Goal: Check status: Check status

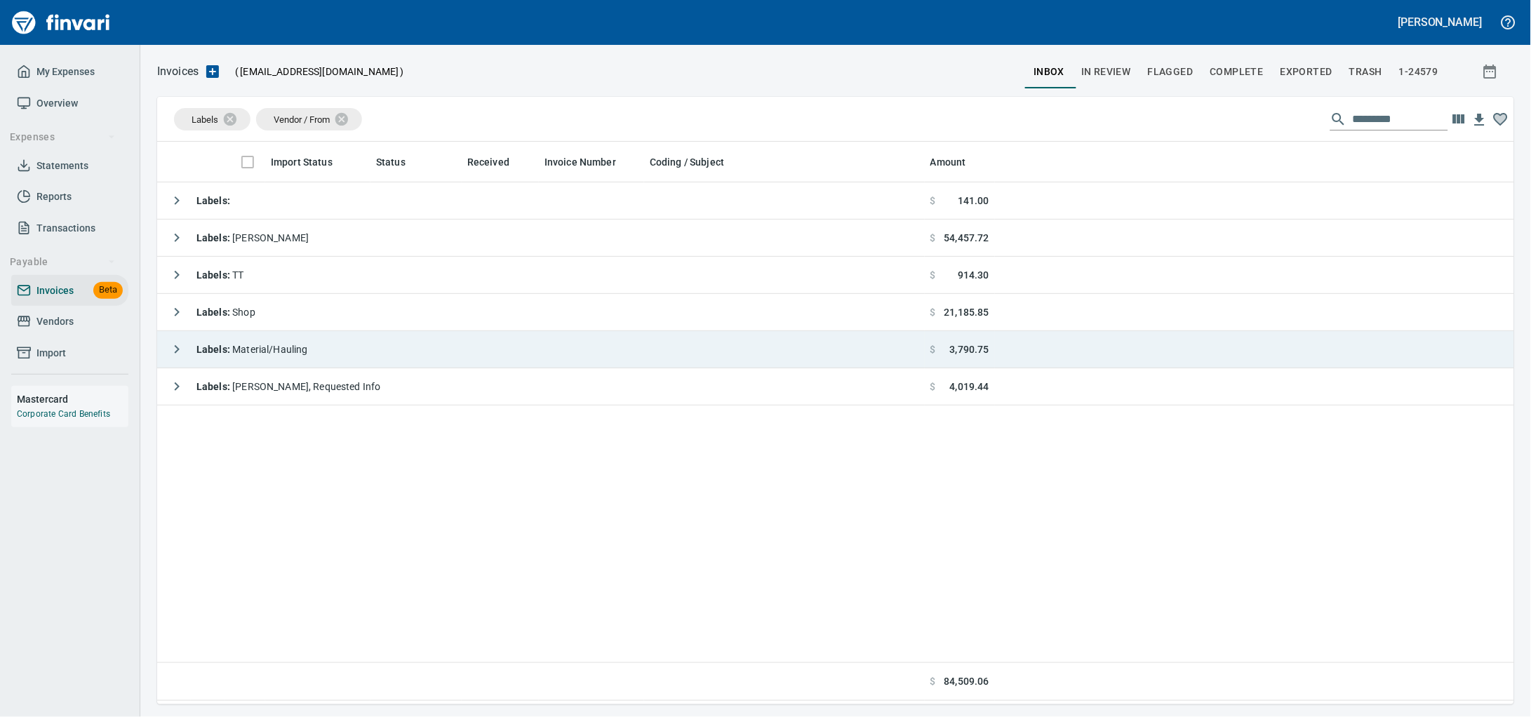
scroll to position [550, 1330]
click at [332, 354] on td "Labels : Material/Hauling" at bounding box center [540, 349] width 767 height 37
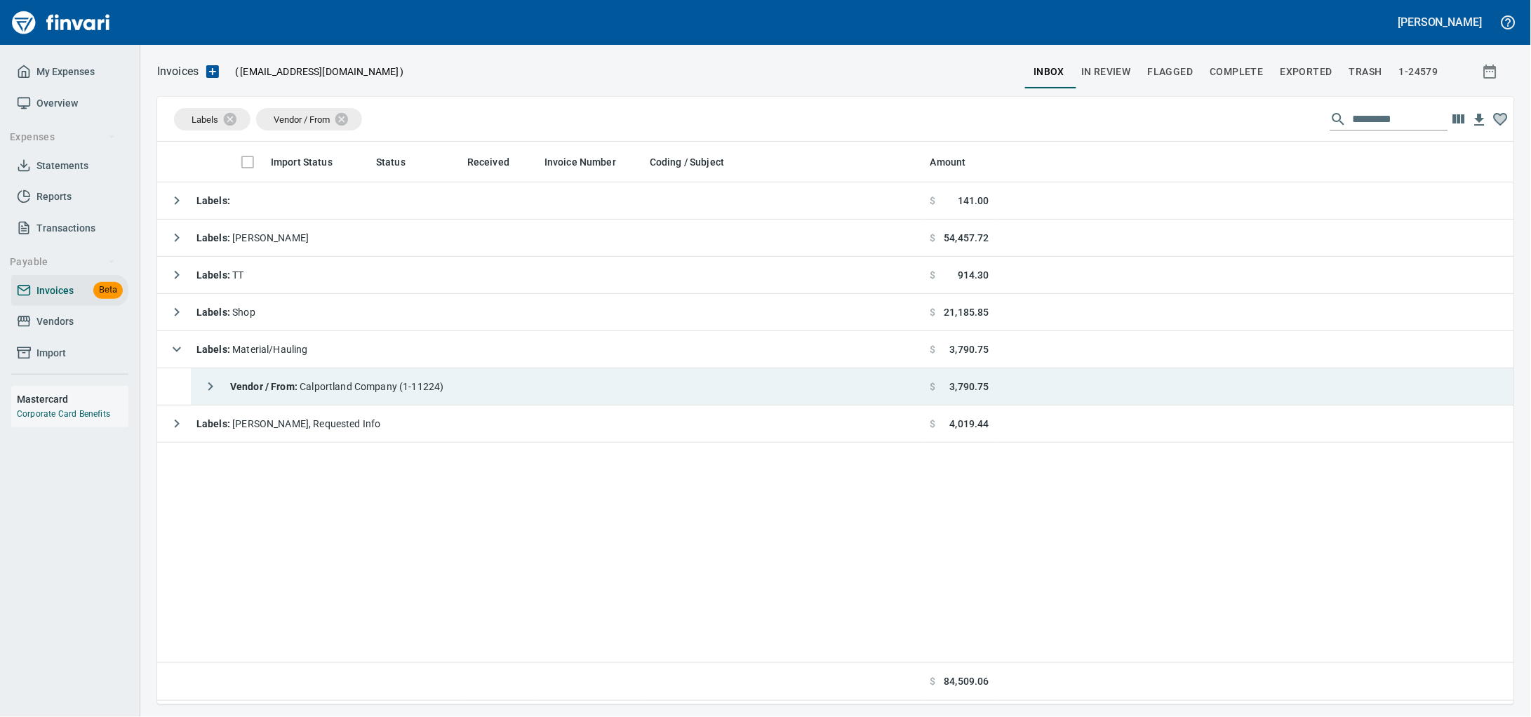
click at [474, 398] on td "Vendor / From : Calportland Company (1-11224)" at bounding box center [558, 386] width 734 height 37
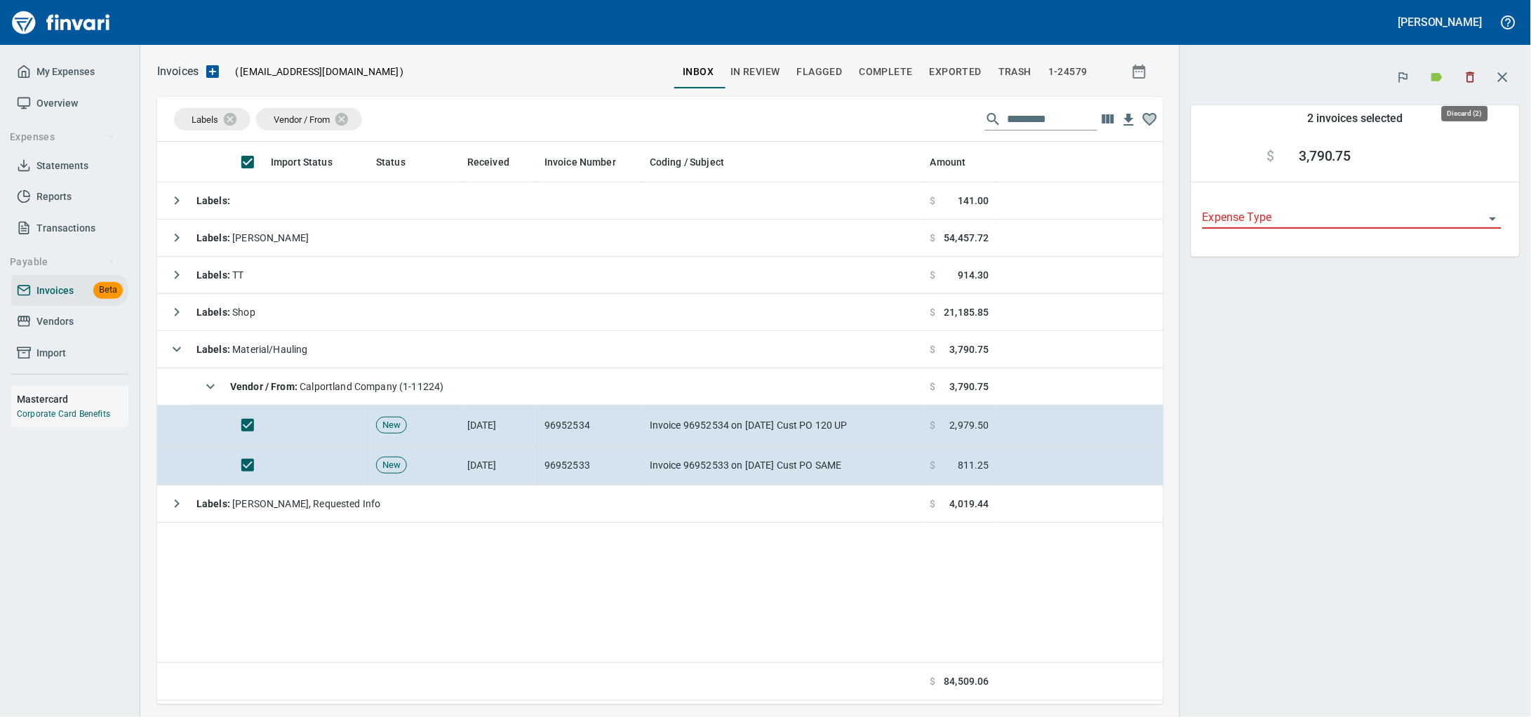
click at [1448, 83] on div at bounding box center [1437, 77] width 98 height 31
click at [1463, 83] on icon "button" at bounding box center [1470, 77] width 14 height 14
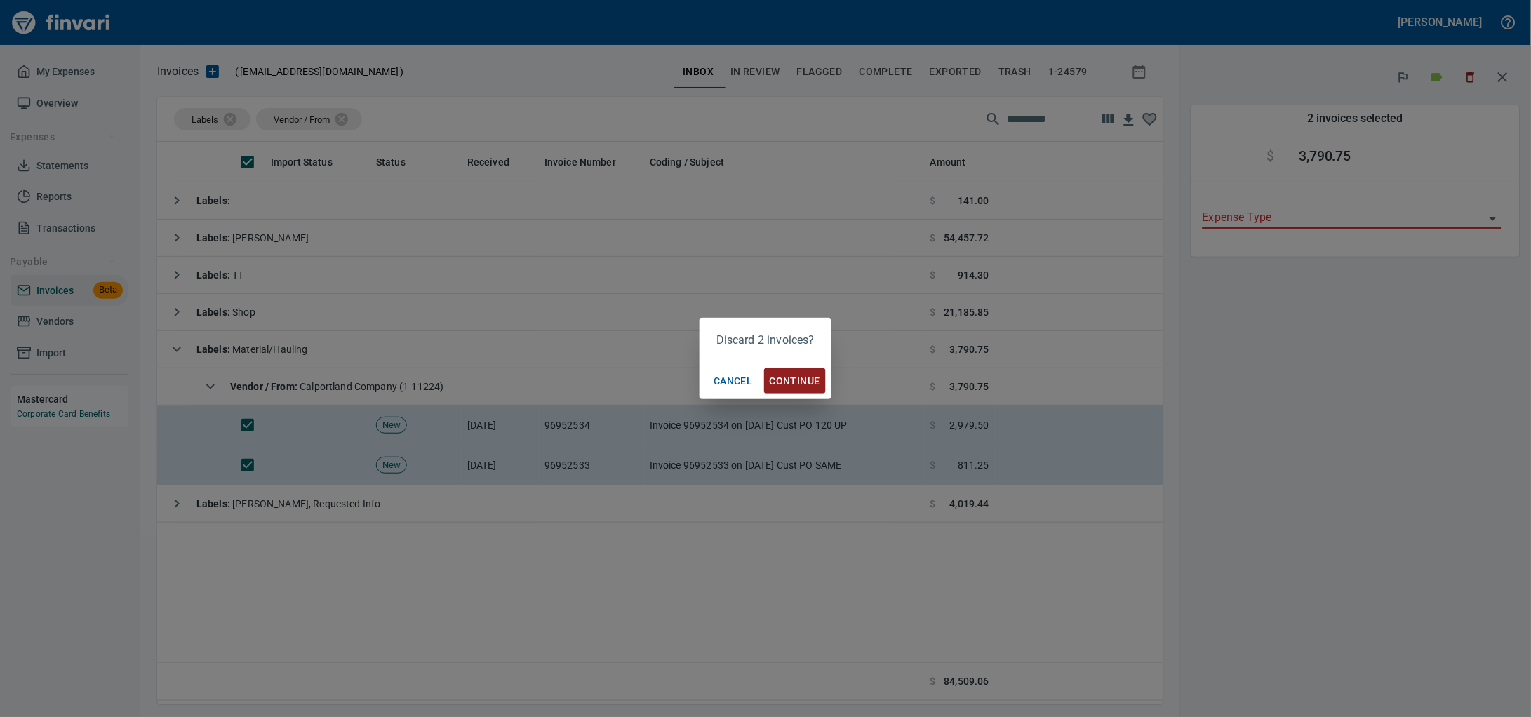
scroll to position [550, 979]
click at [798, 388] on span "Continue" at bounding box center [795, 382] width 51 height 18
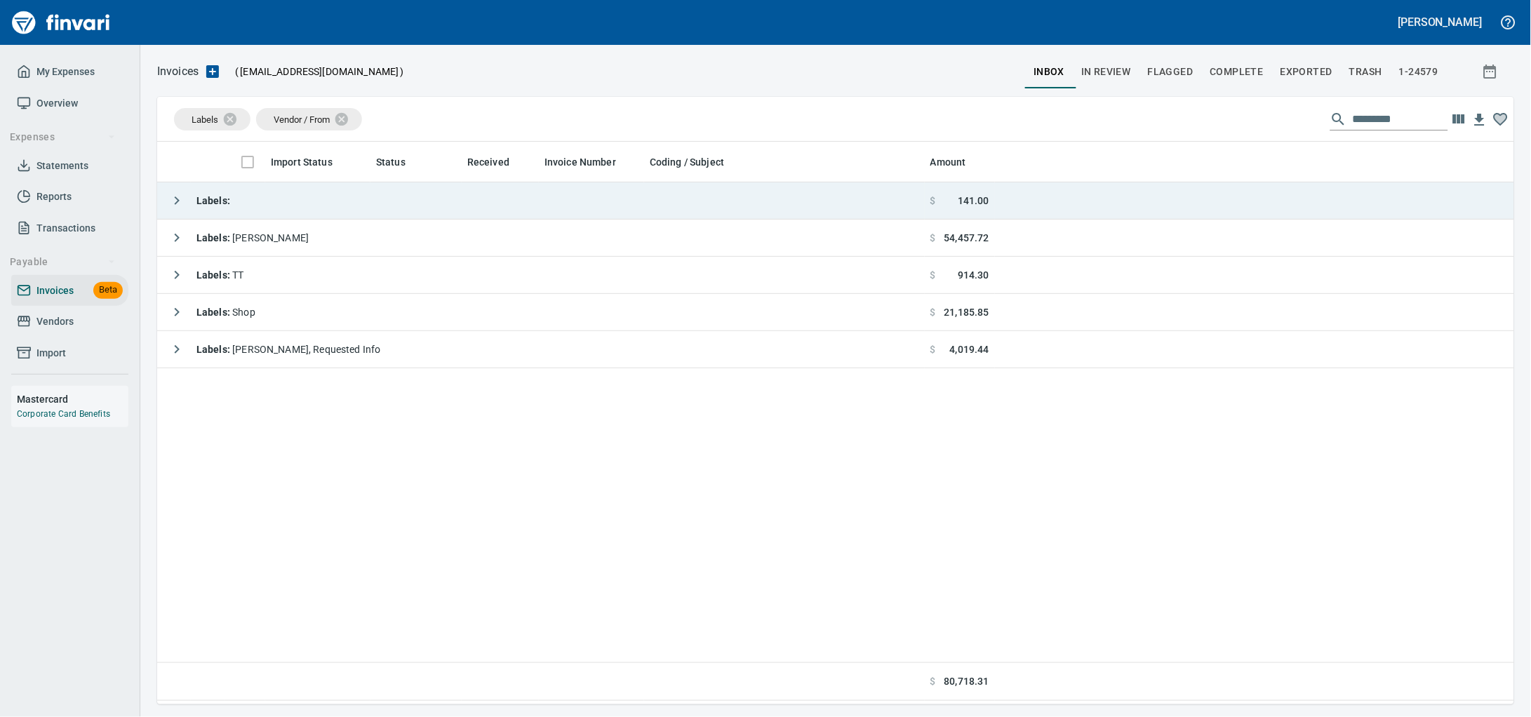
scroll to position [550, 1330]
click at [283, 211] on td "Labels :" at bounding box center [540, 200] width 767 height 37
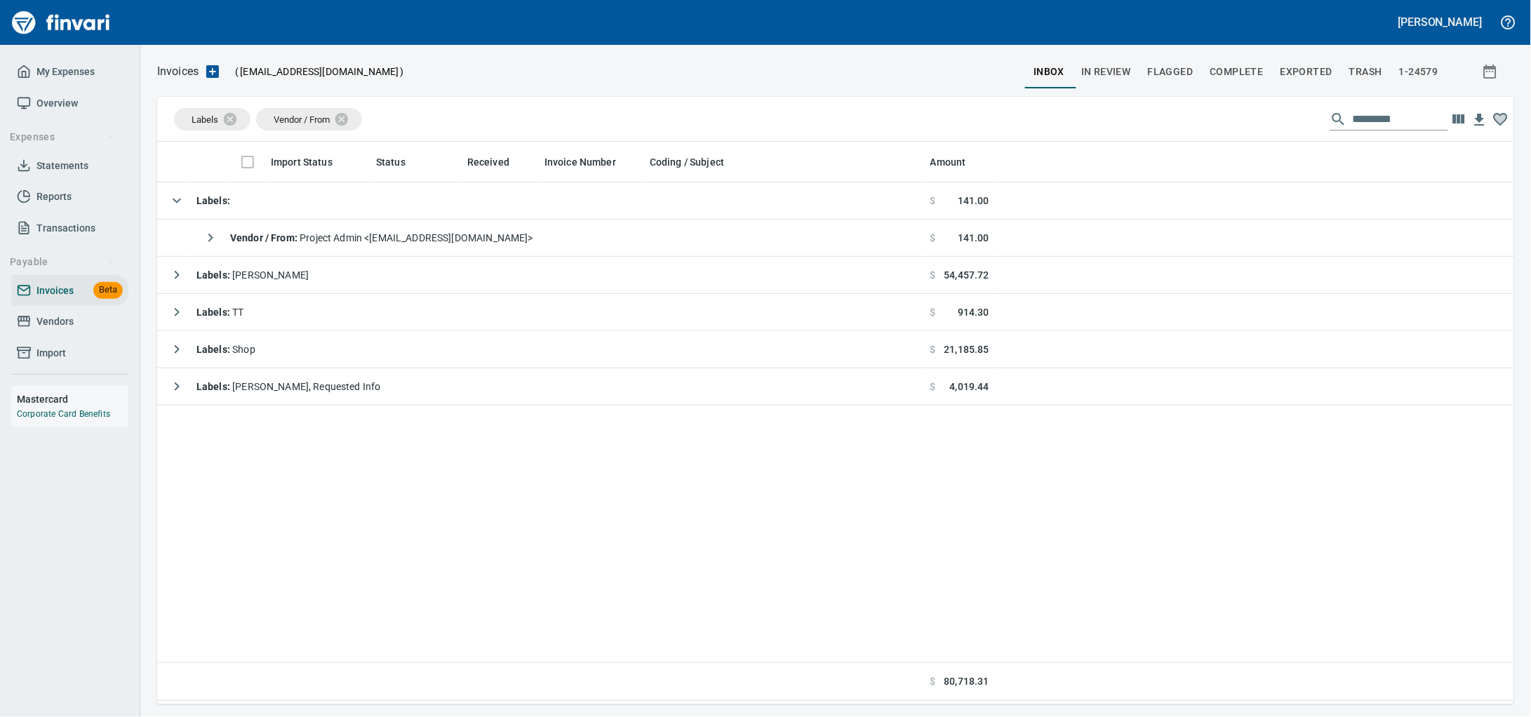
drag, startPoint x: 281, startPoint y: 203, endPoint x: 137, endPoint y: 149, distance: 153.6
click at [281, 202] on td "Labels :" at bounding box center [540, 200] width 767 height 37
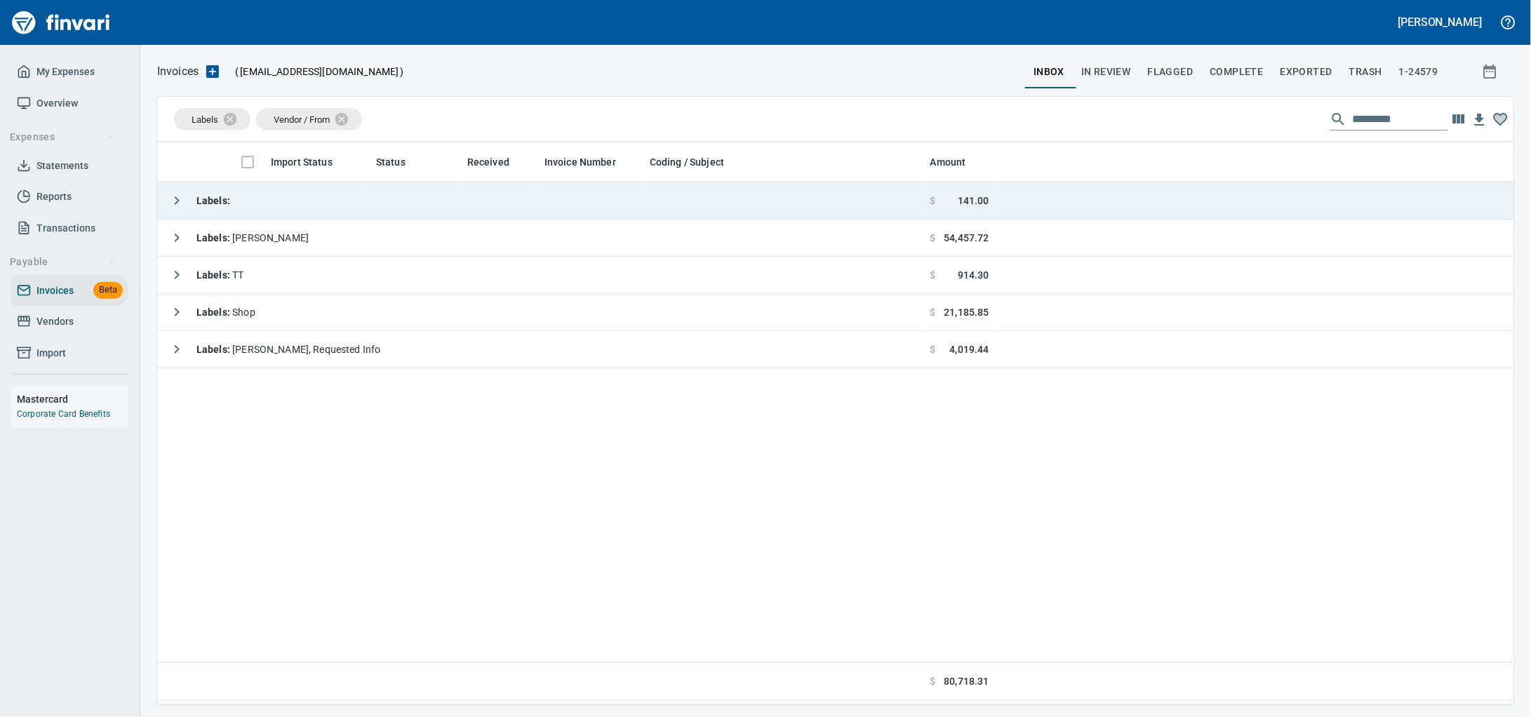
drag, startPoint x: 299, startPoint y: 194, endPoint x: 309, endPoint y: 198, distance: 10.4
click at [299, 194] on td "Labels :" at bounding box center [540, 200] width 767 height 37
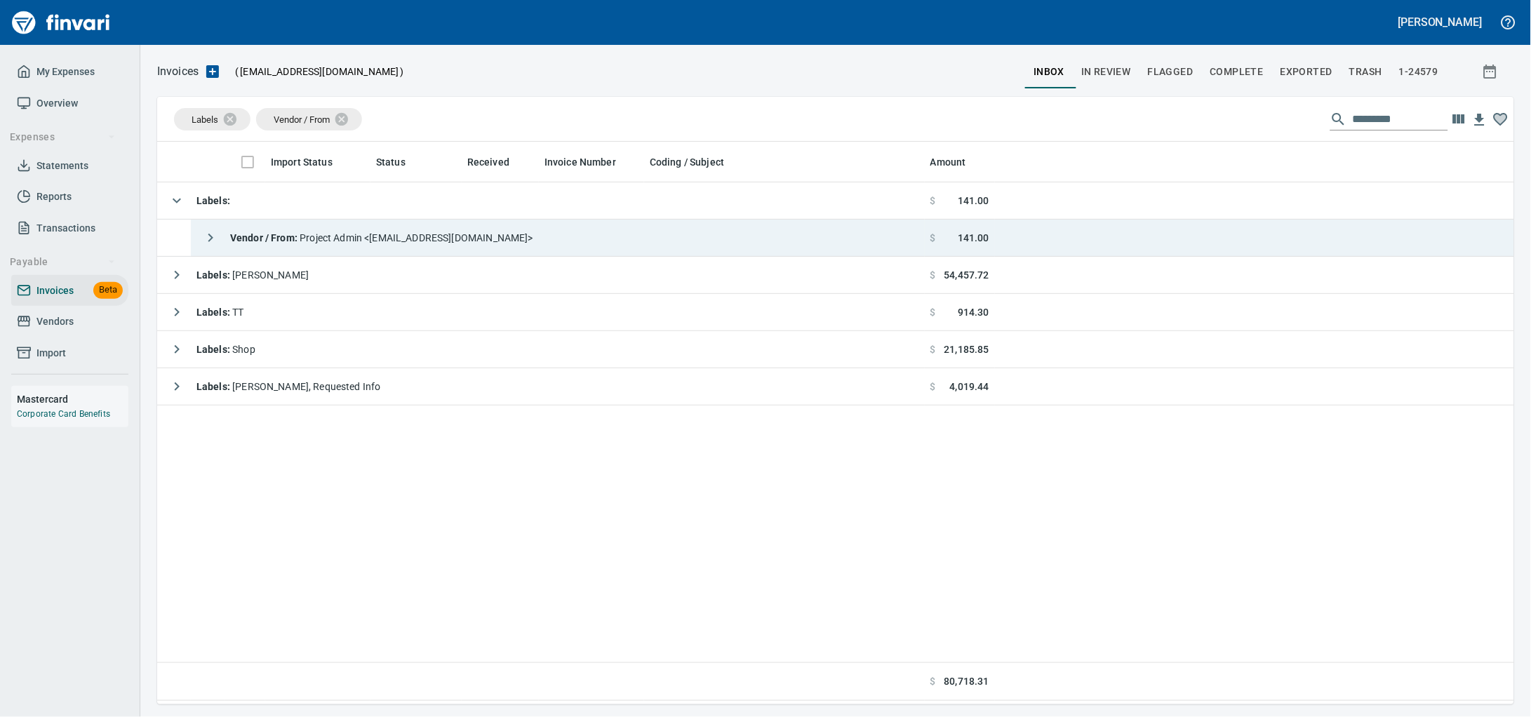
click at [528, 235] on span "Vendor / From : Project Admin <[EMAIL_ADDRESS][DOMAIN_NAME]>" at bounding box center [381, 237] width 303 height 11
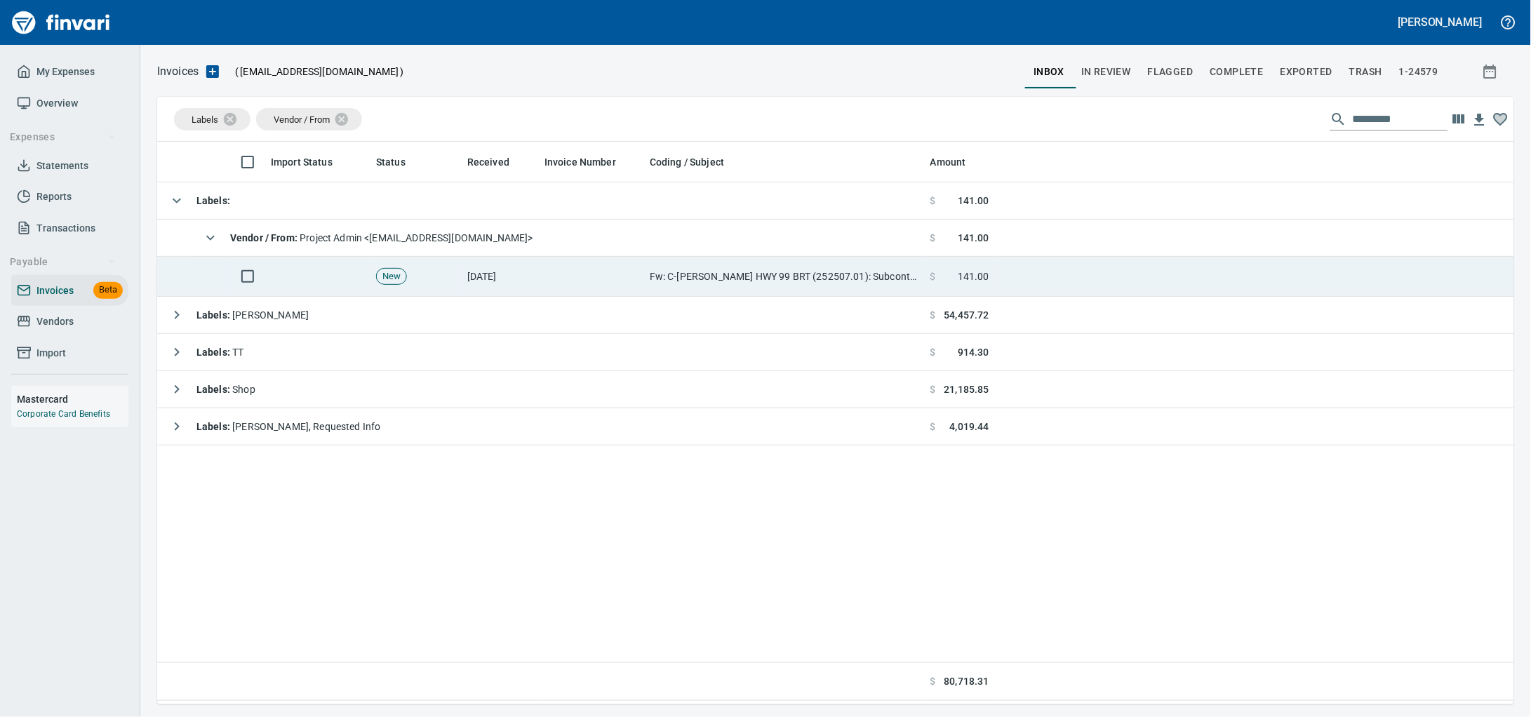
click at [542, 260] on td at bounding box center [591, 277] width 105 height 40
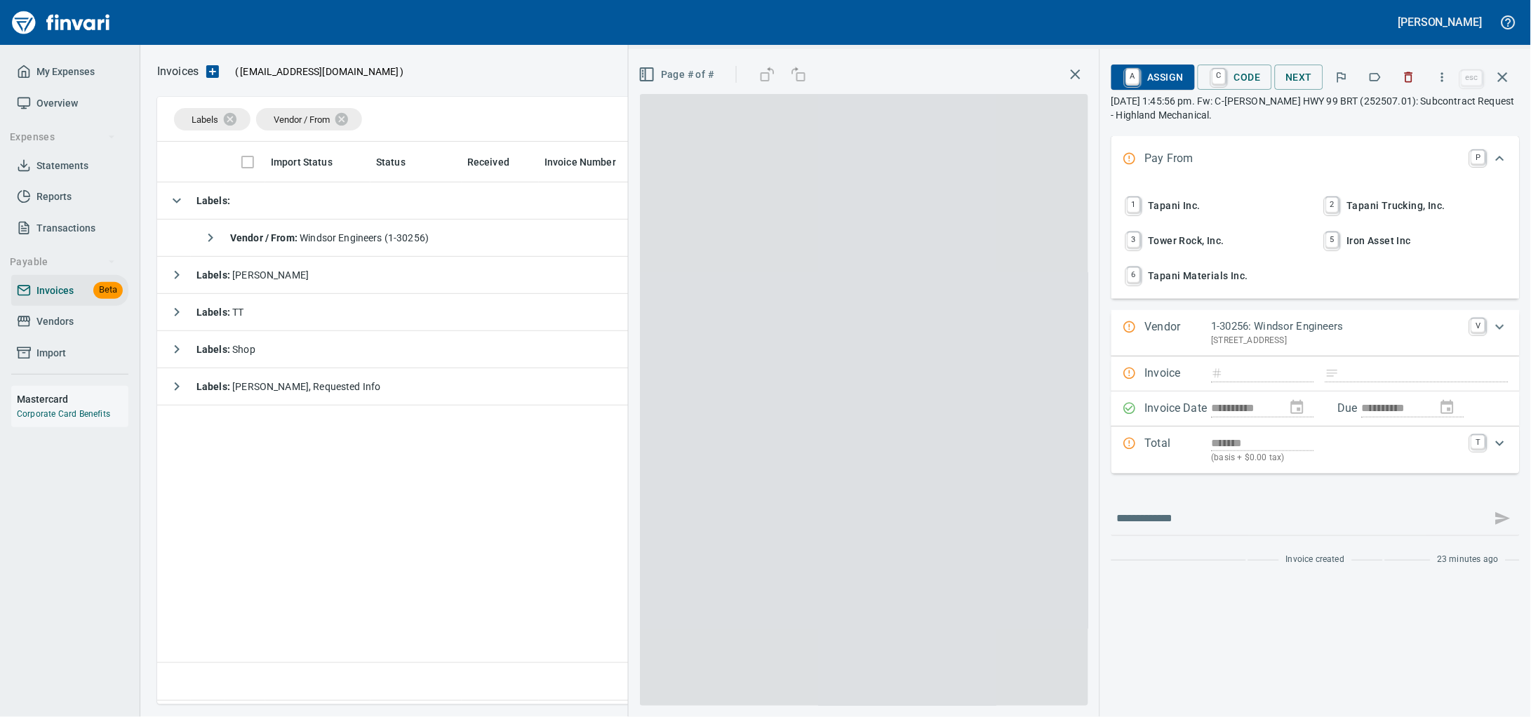
type input "**********"
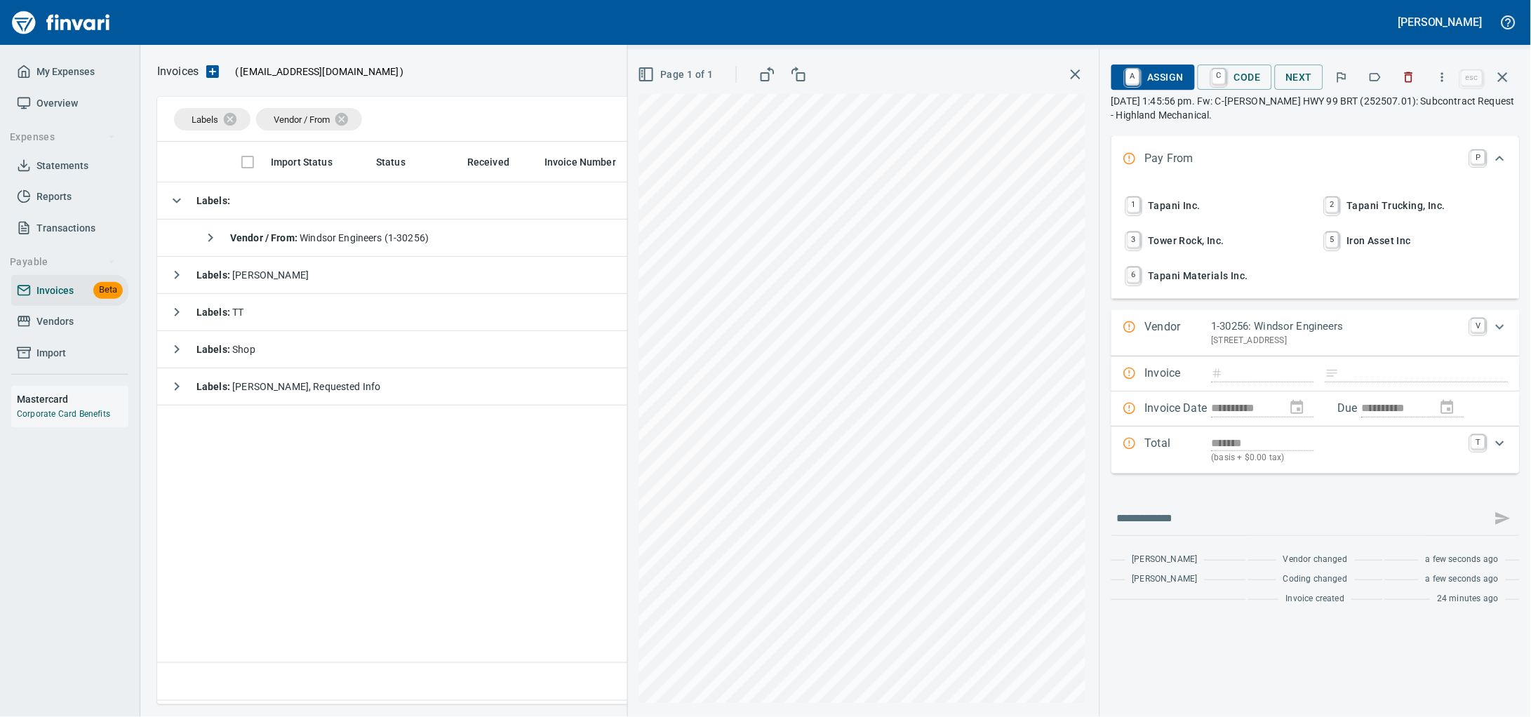
click at [1498, 81] on icon "button" at bounding box center [1503, 77] width 10 height 10
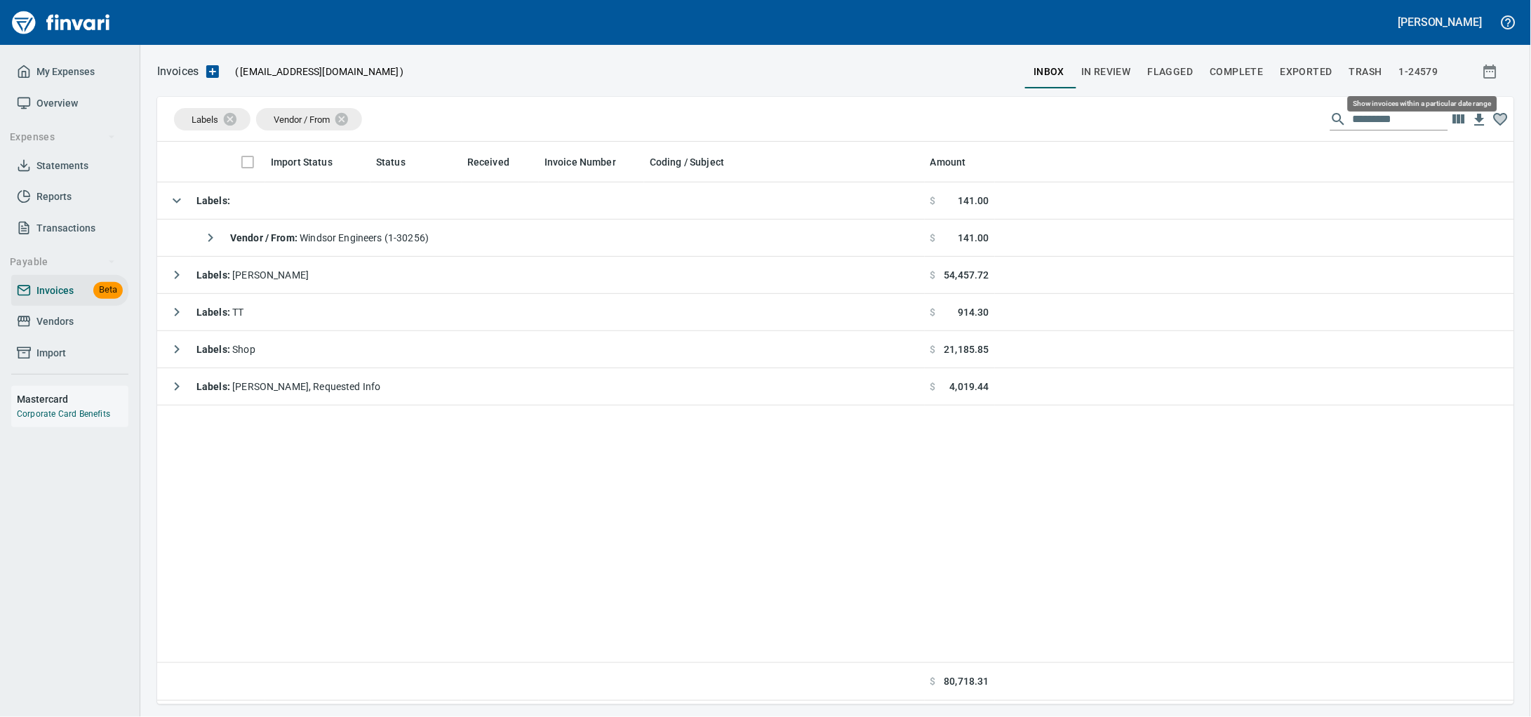
scroll to position [550, 1329]
click at [63, 300] on span "Invoices" at bounding box center [54, 291] width 37 height 18
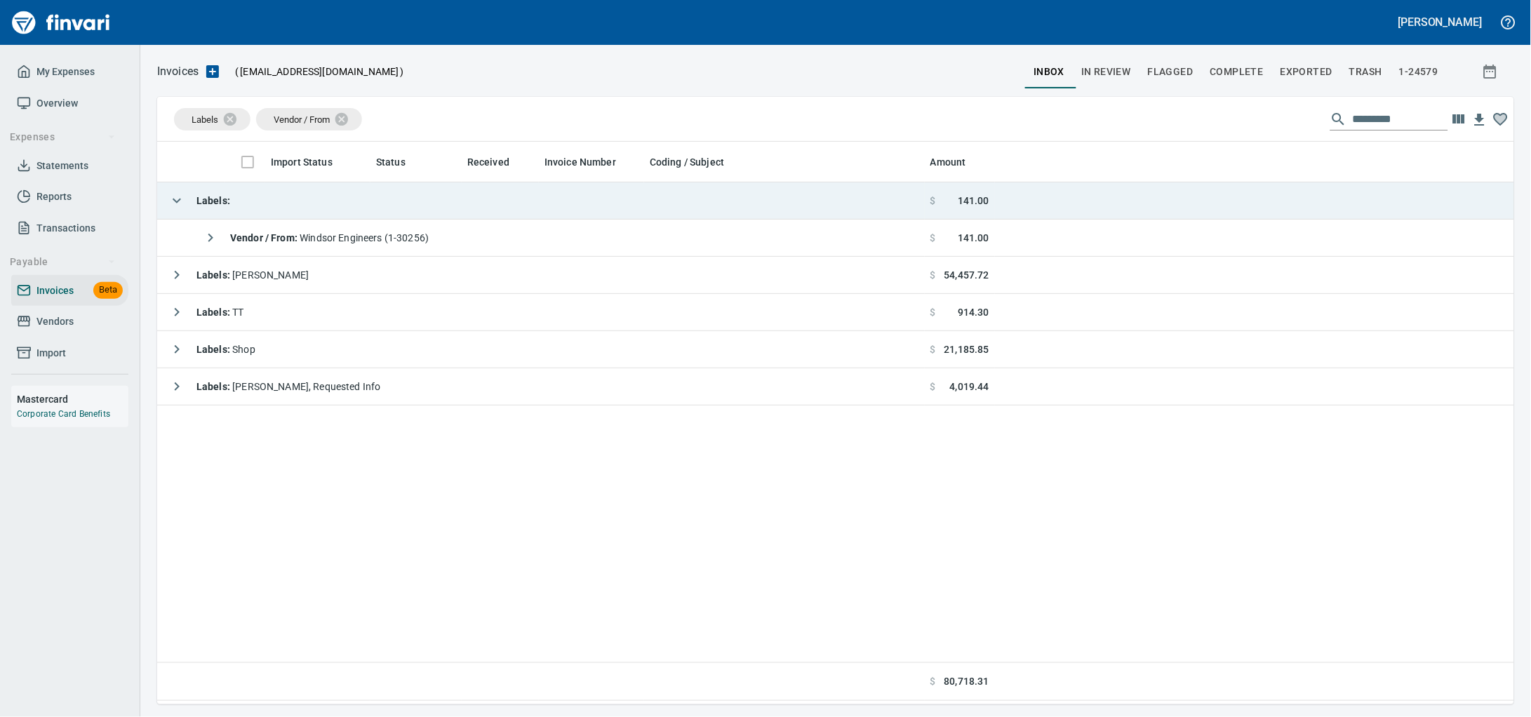
click at [358, 203] on td "Labels :" at bounding box center [540, 200] width 767 height 37
click at [271, 208] on td "Labels :" at bounding box center [540, 200] width 767 height 37
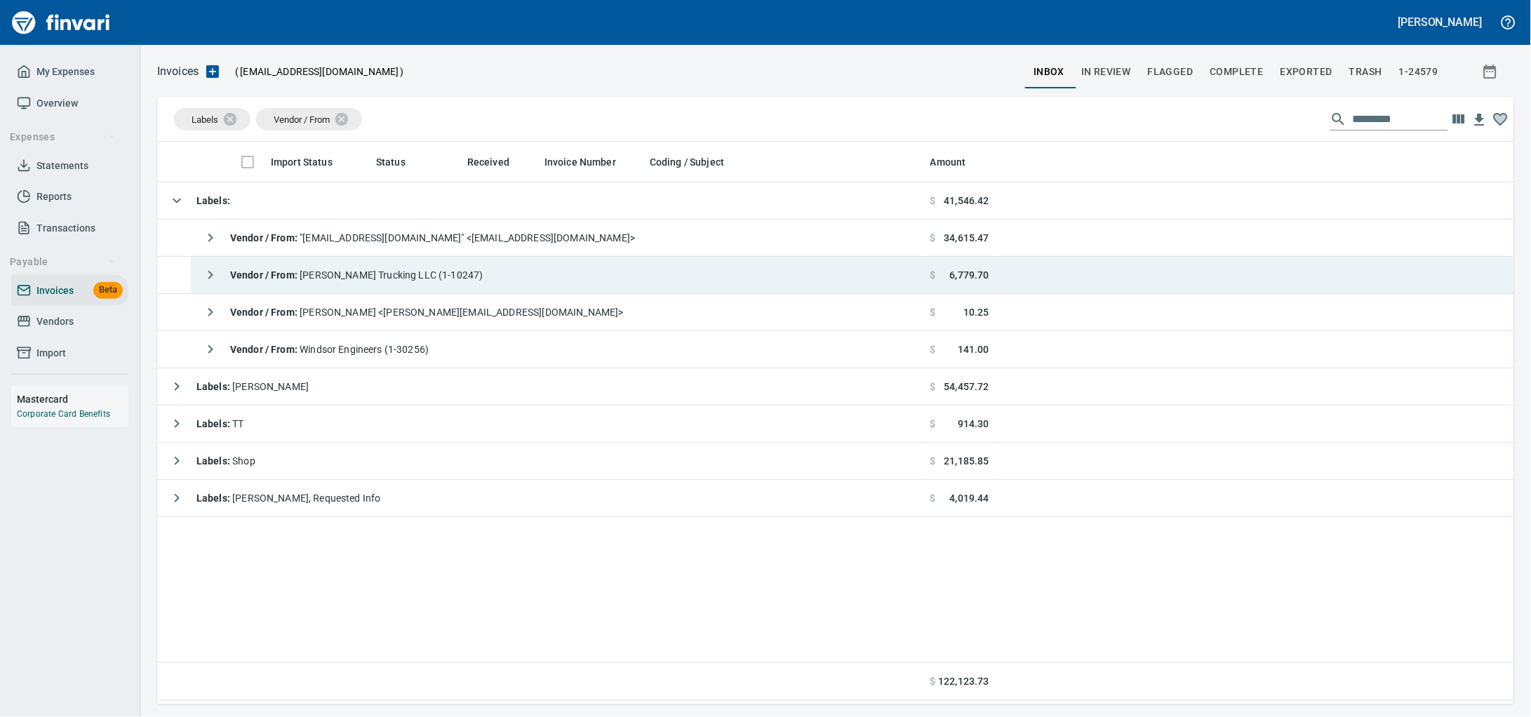
click at [403, 285] on div "Vendor / From : [PERSON_NAME] Trucking LLC (1-10247)" at bounding box center [339, 275] width 287 height 28
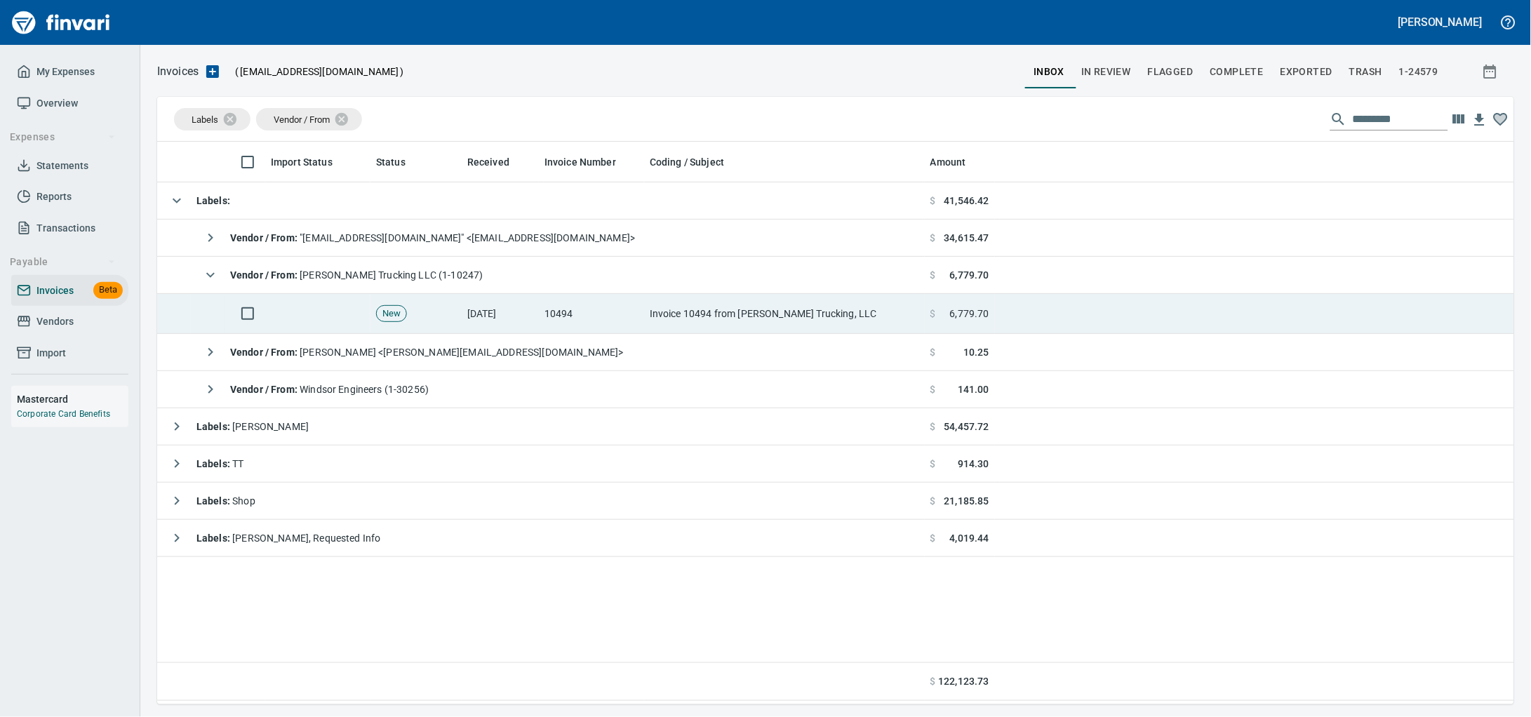
click at [466, 314] on td "[DATE]" at bounding box center [500, 314] width 77 height 40
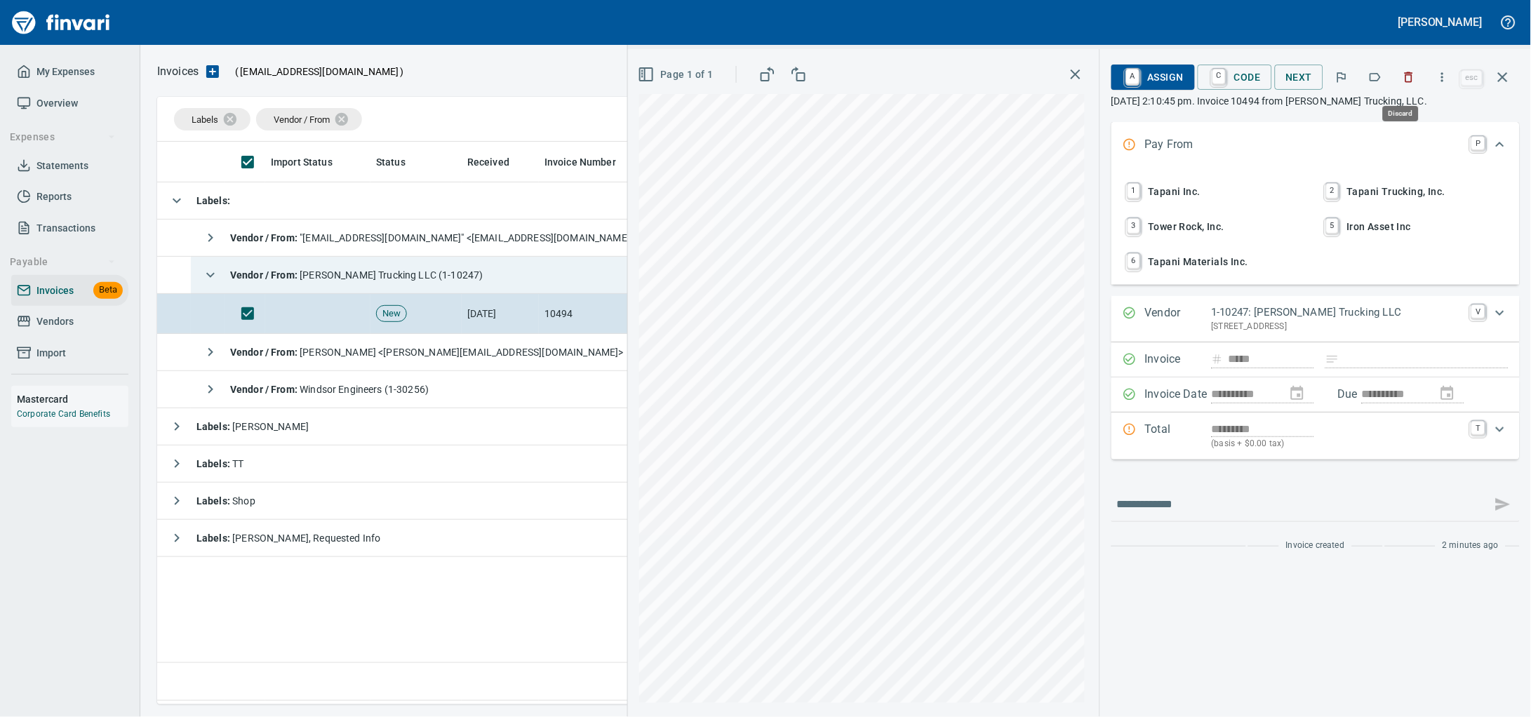
click at [1402, 84] on icon "button" at bounding box center [1409, 77] width 14 height 14
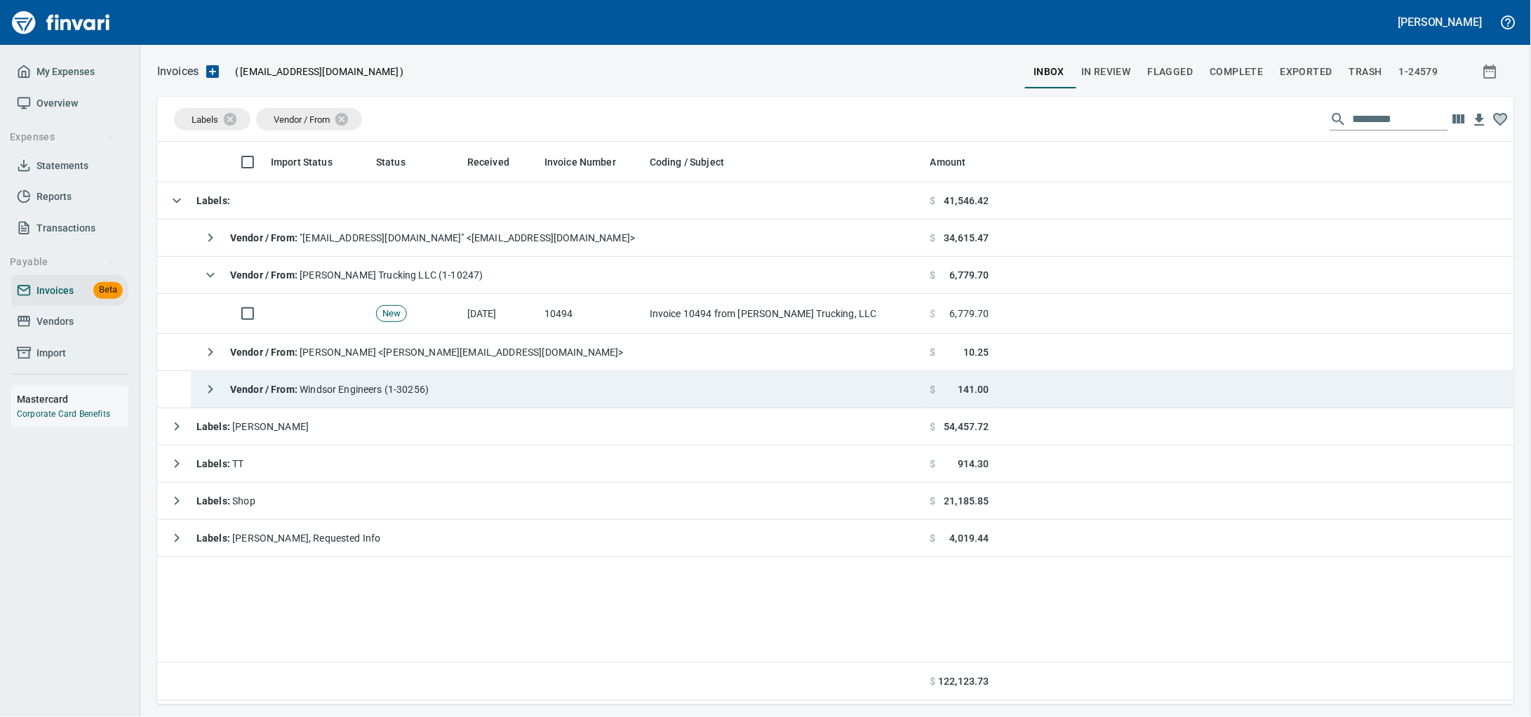
scroll to position [550, 1329]
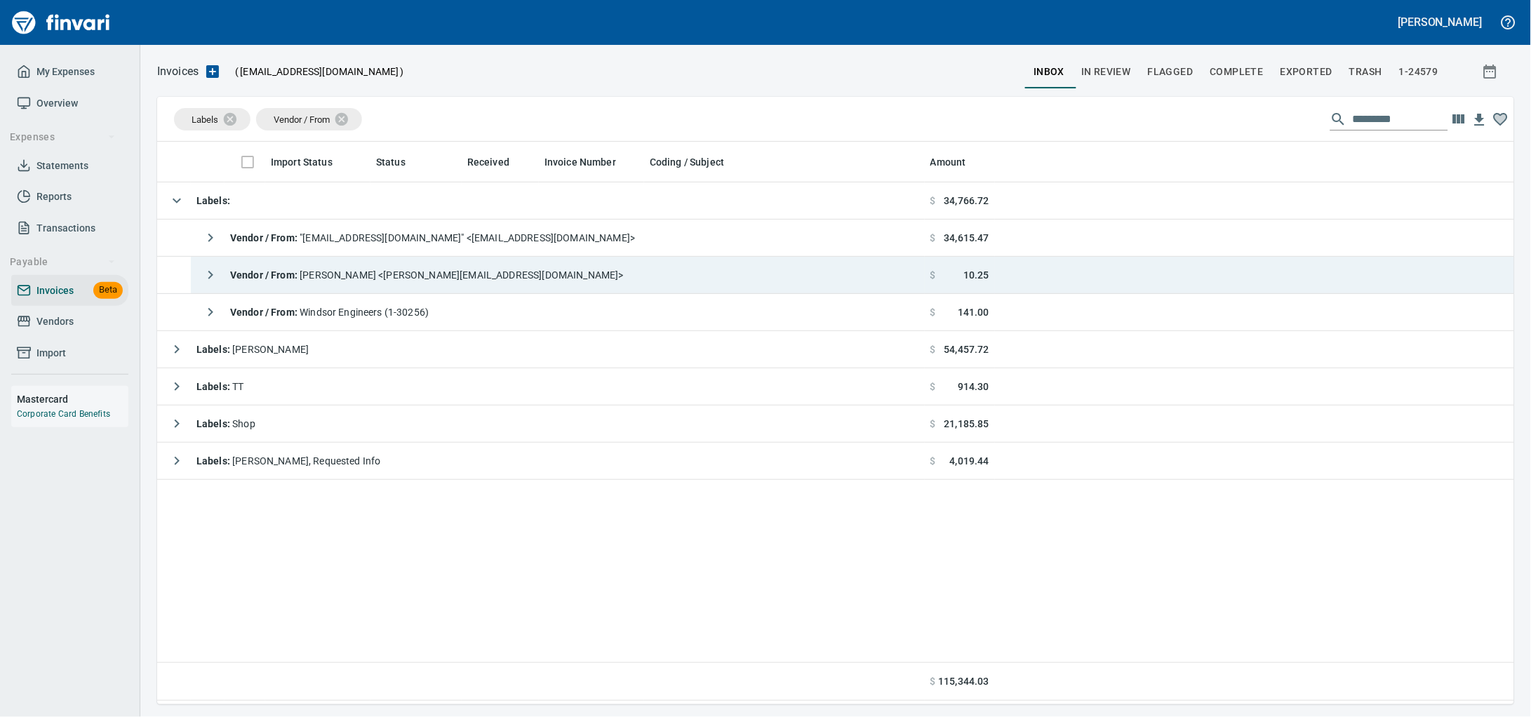
click at [395, 286] on div "Vendor / From : [PERSON_NAME] <[PERSON_NAME][EMAIL_ADDRESS][DOMAIN_NAME]>" at bounding box center [409, 275] width 427 height 28
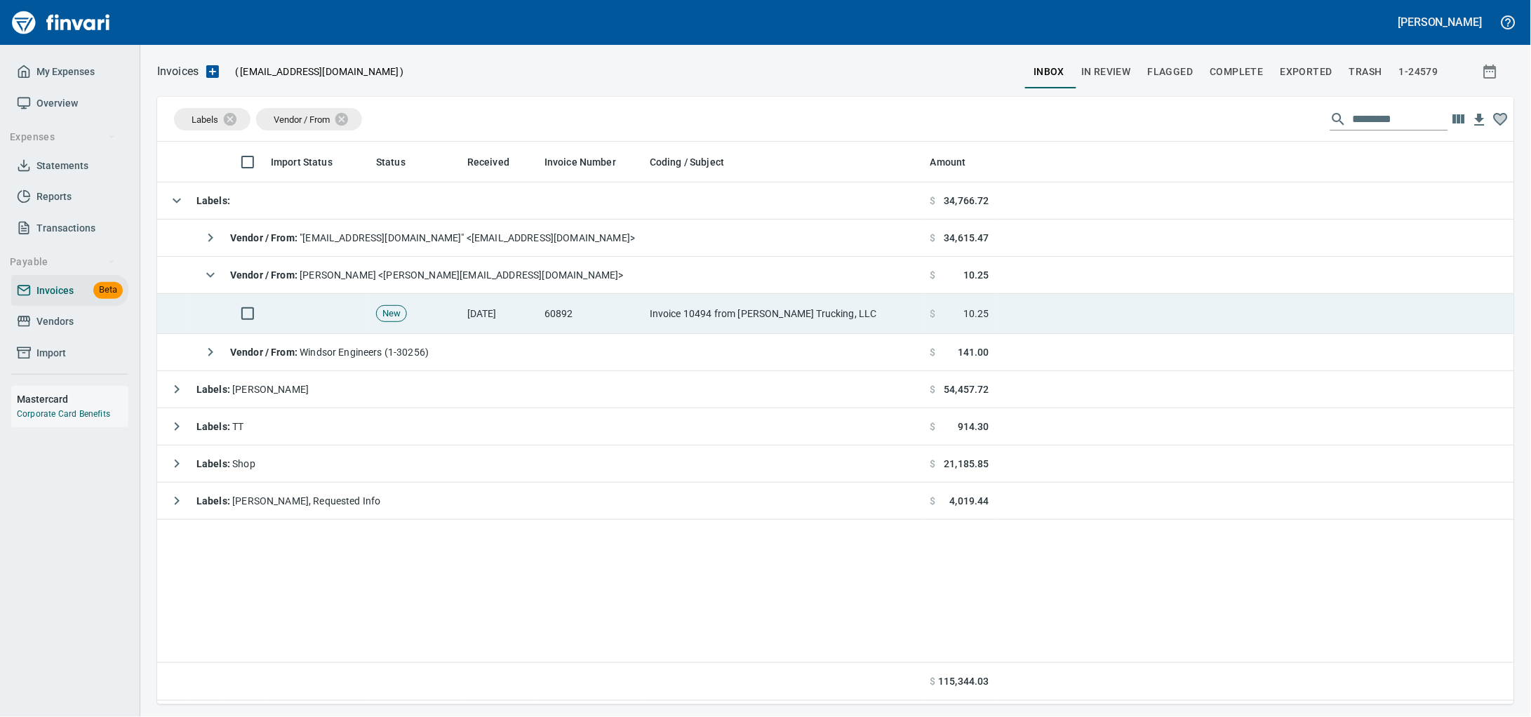
click at [525, 307] on td "[DATE]" at bounding box center [500, 314] width 77 height 40
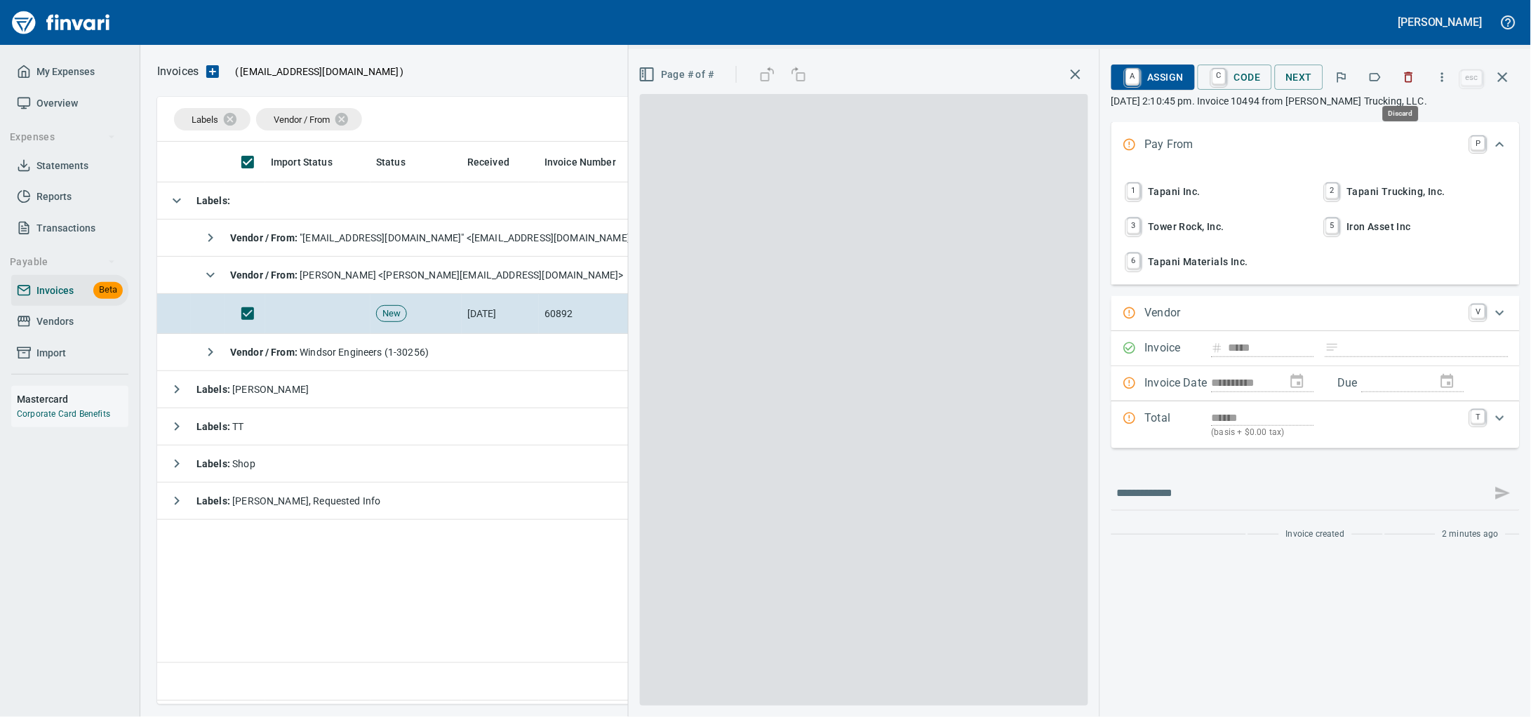
click at [1393, 81] on button "button" at bounding box center [1408, 77] width 31 height 31
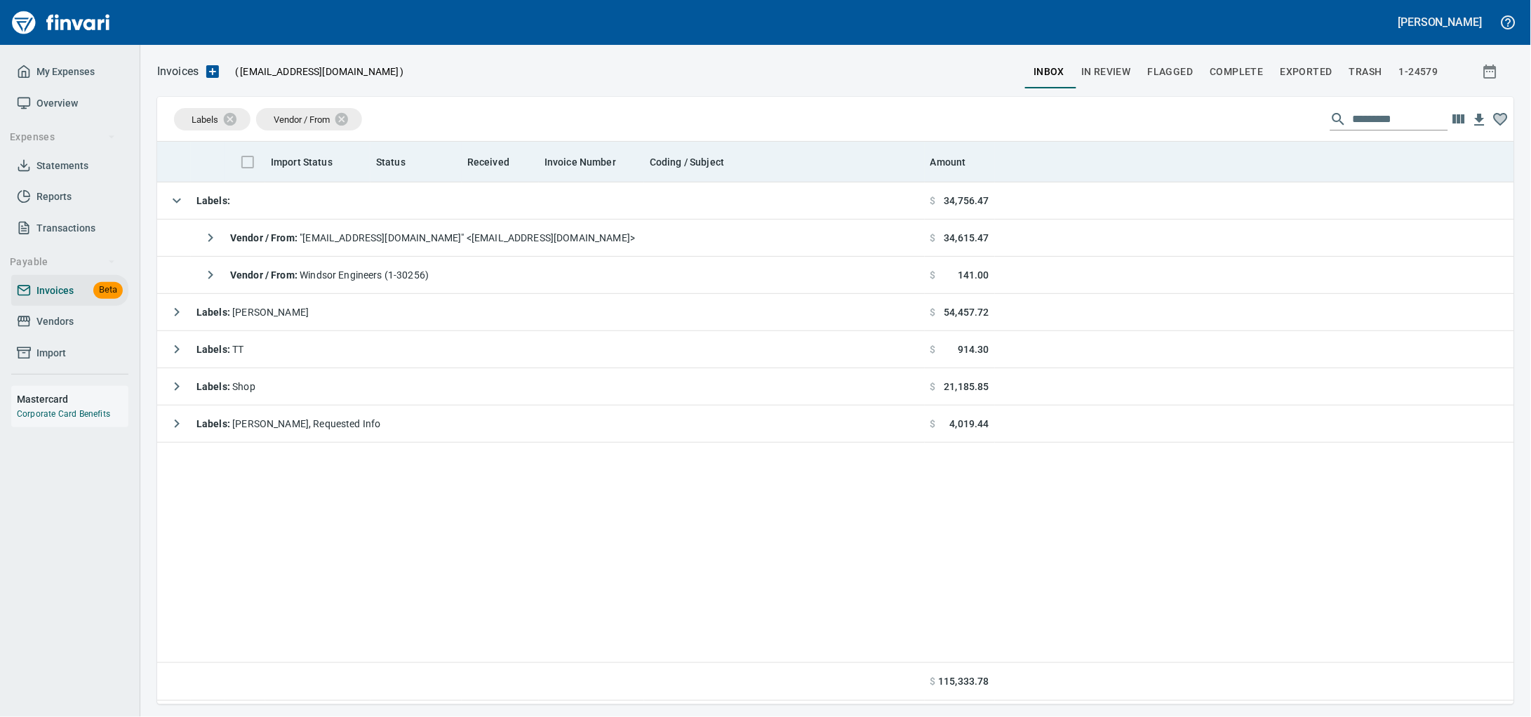
scroll to position [1, 1]
click at [270, 209] on td "Labels :" at bounding box center [540, 200] width 767 height 37
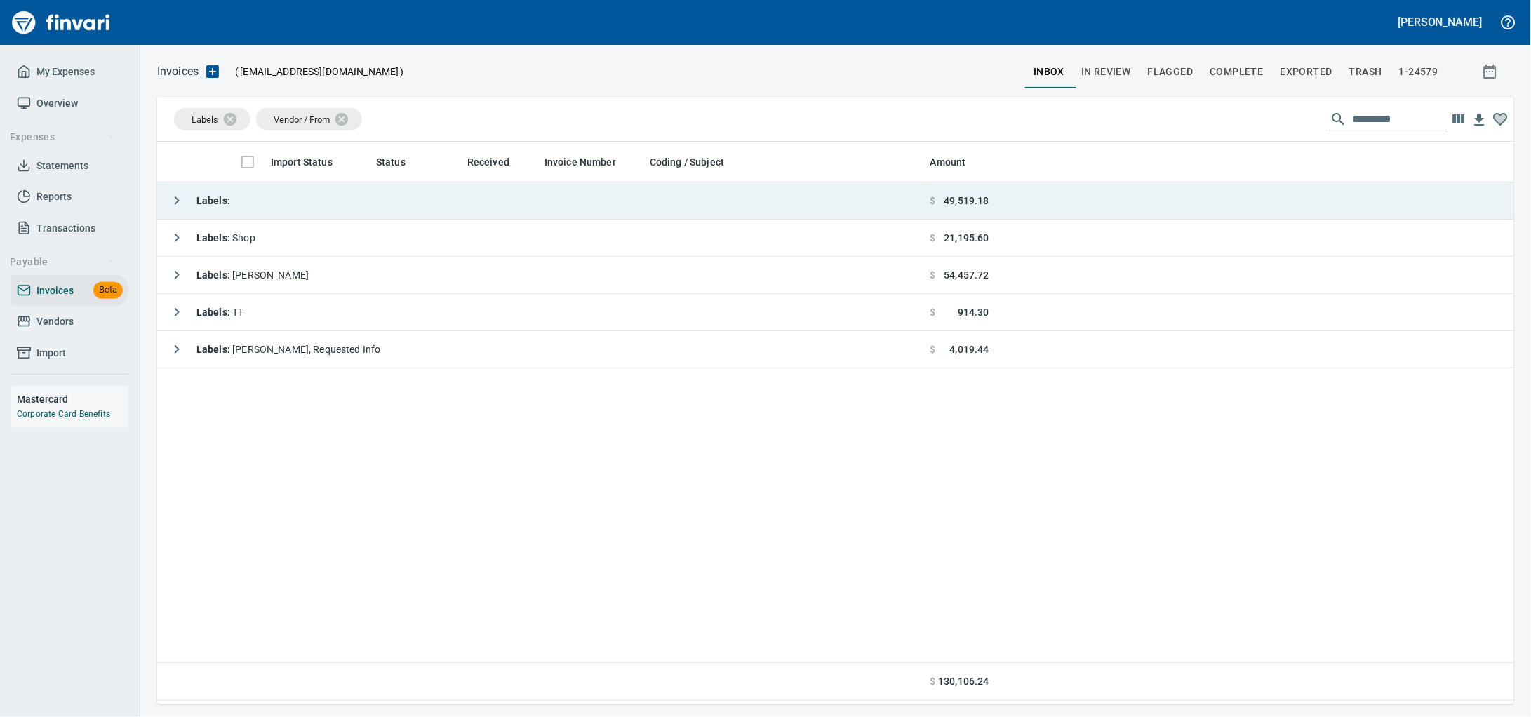
click at [240, 199] on td "Labels :" at bounding box center [540, 200] width 767 height 37
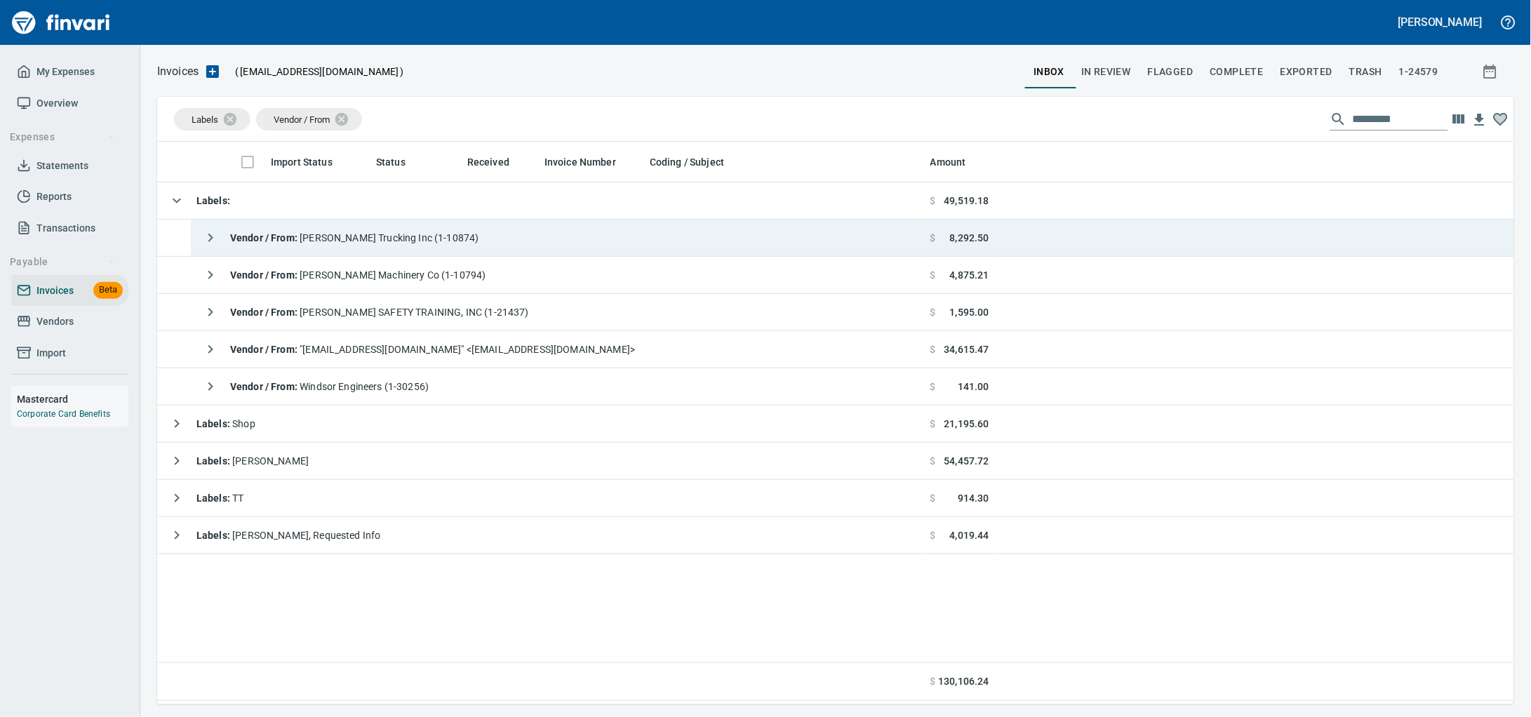
click at [423, 243] on span "Vendor / From : [PERSON_NAME] Trucking Inc (1-10874)" at bounding box center [354, 237] width 249 height 11
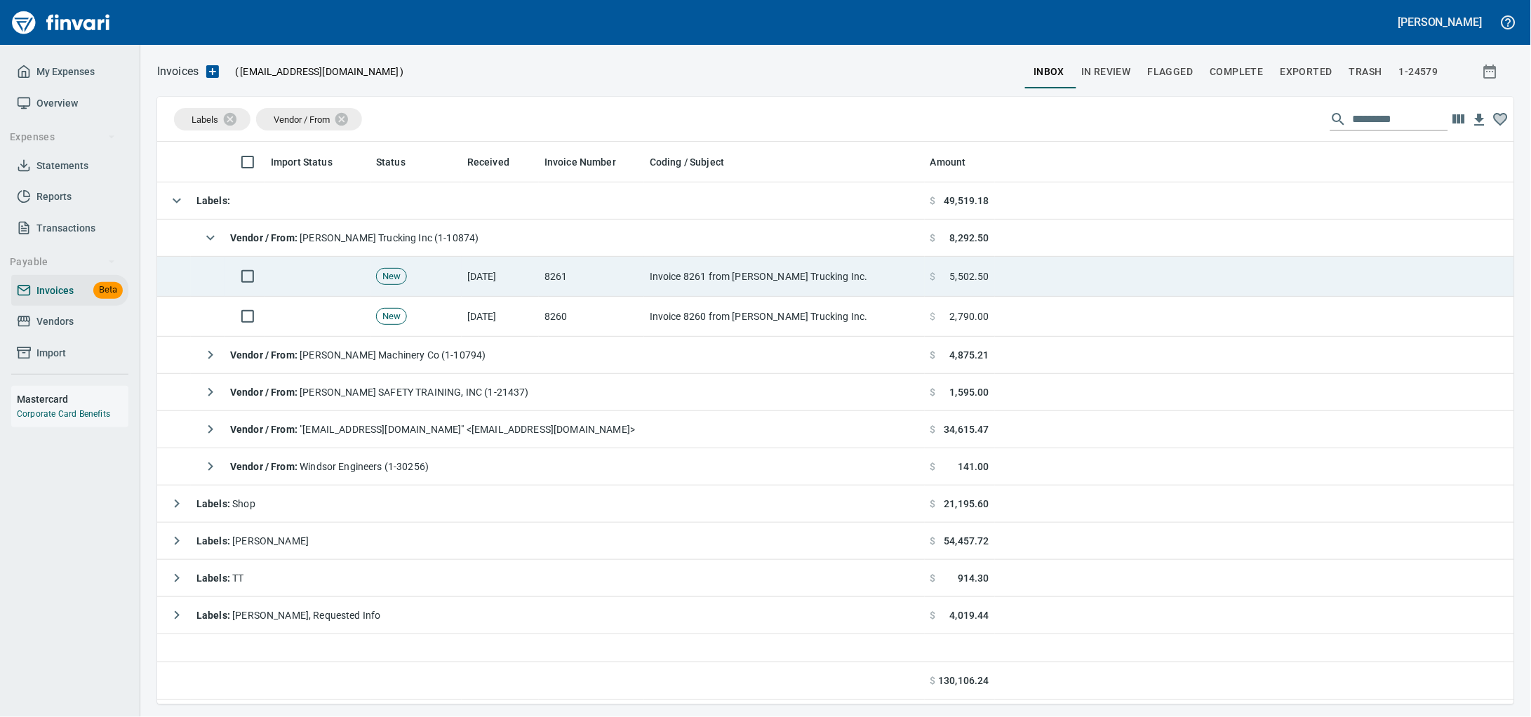
click at [440, 303] on td "New" at bounding box center [415, 317] width 91 height 40
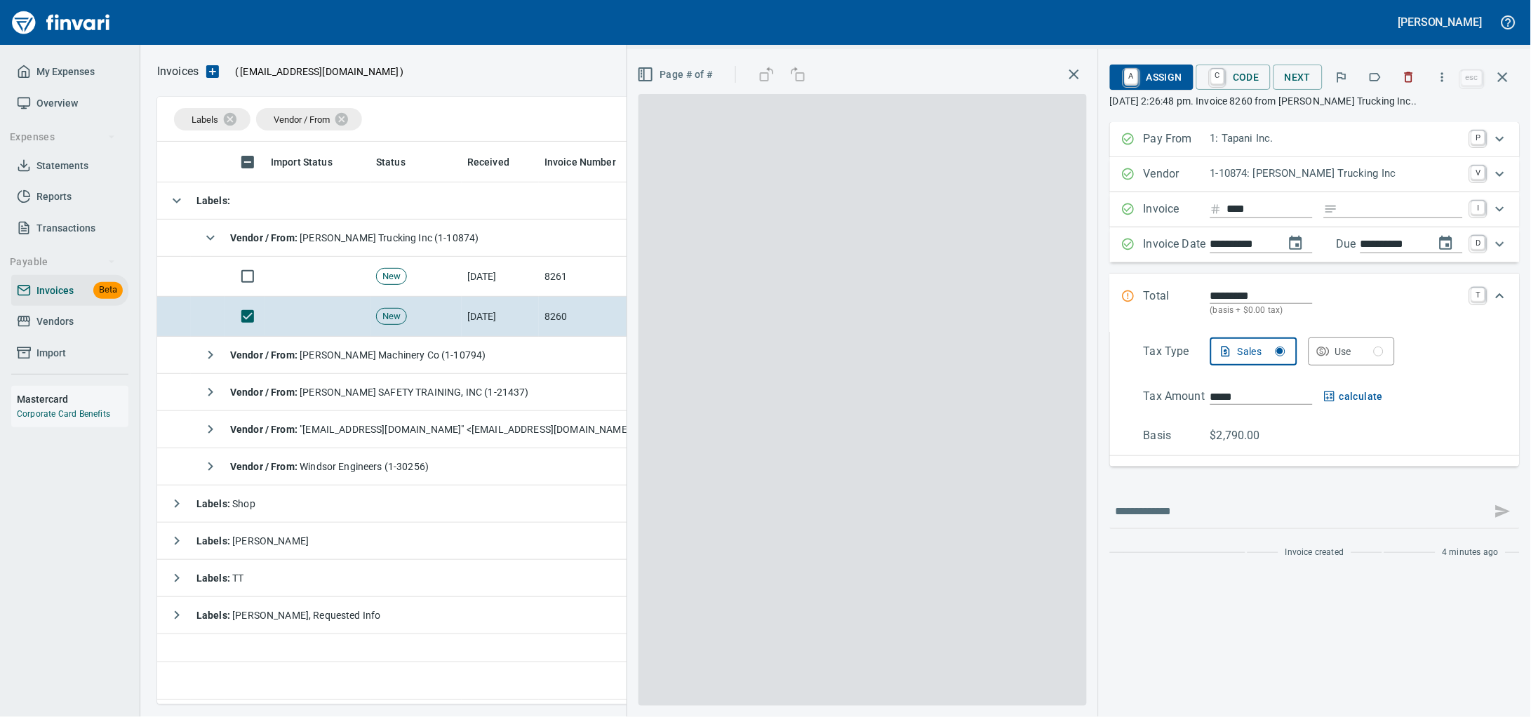
click at [447, 281] on td "New" at bounding box center [415, 277] width 91 height 40
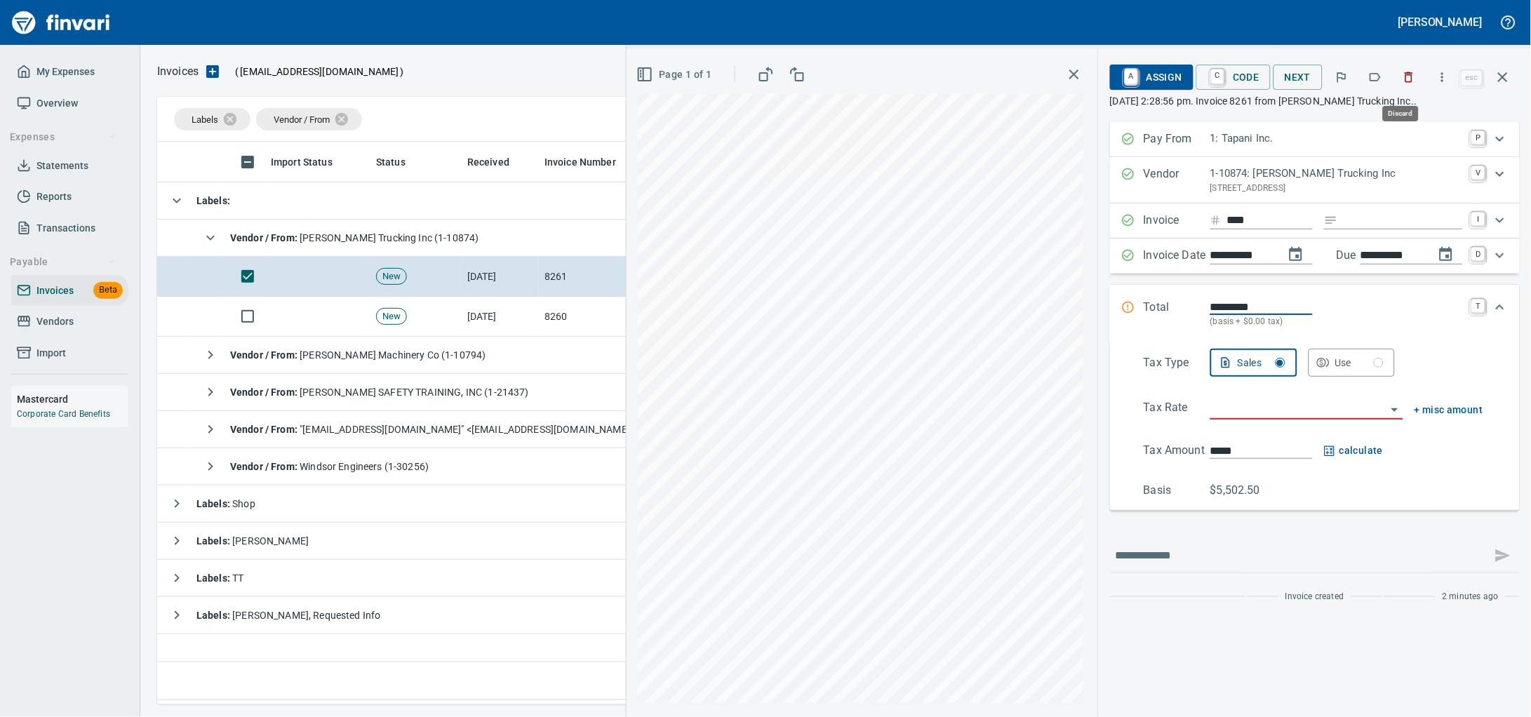
click at [1400, 67] on button "button" at bounding box center [1408, 77] width 31 height 31
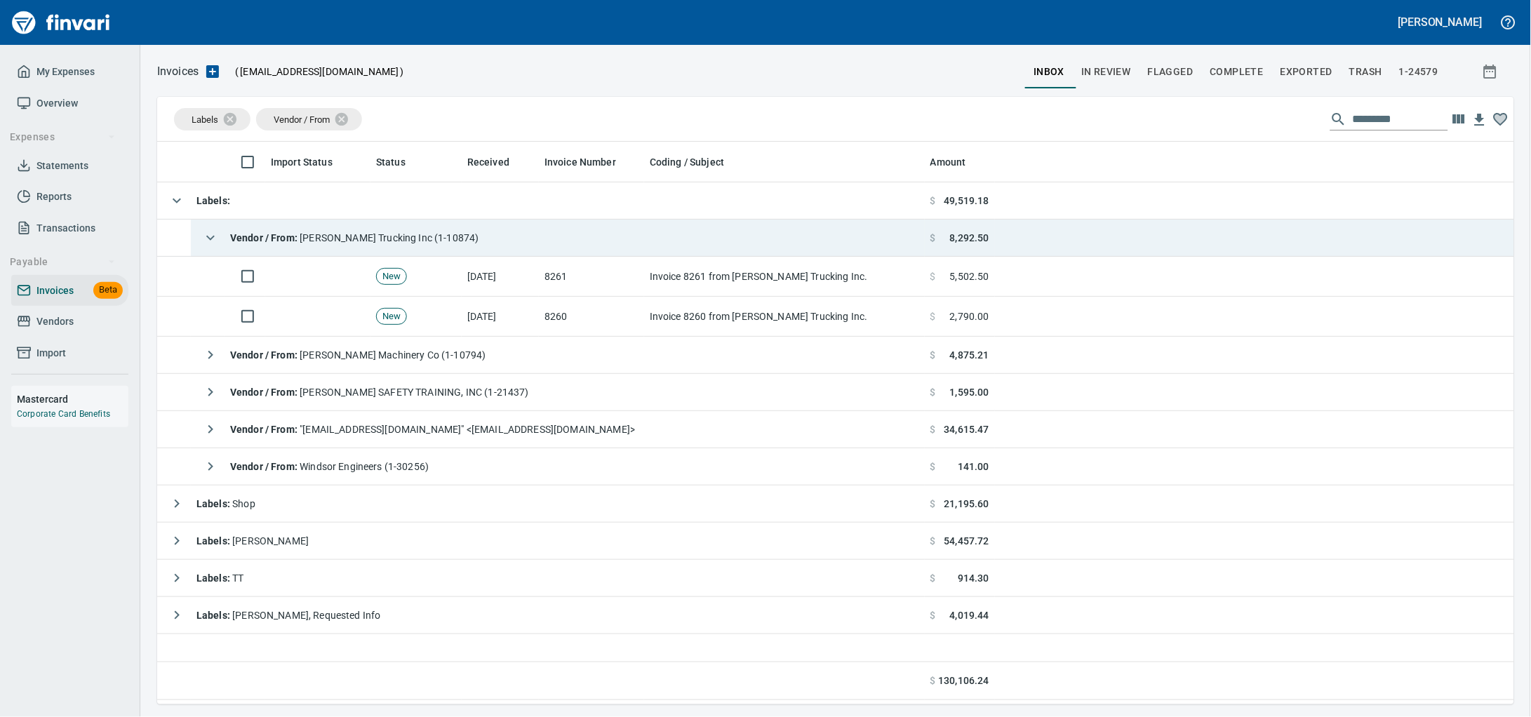
scroll to position [550, 1329]
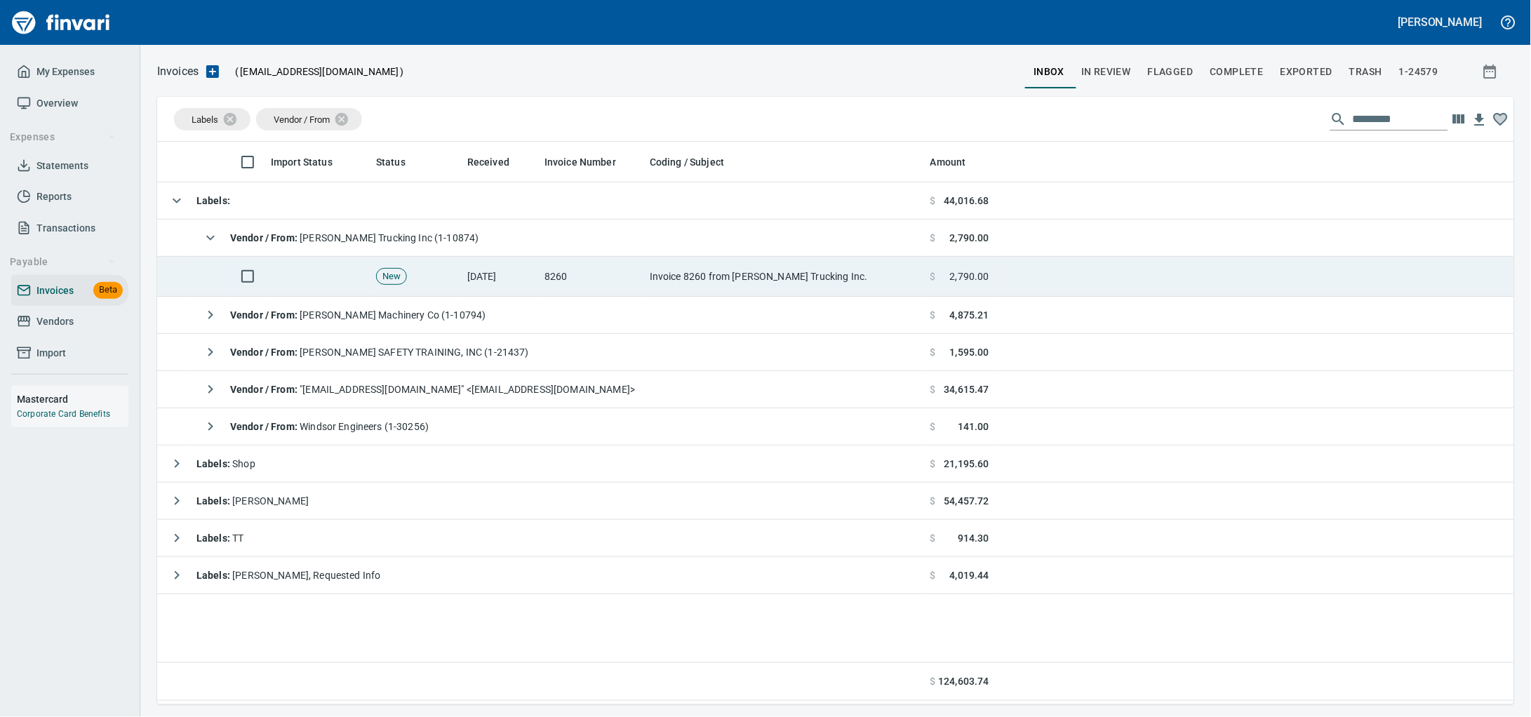
click at [690, 282] on td "Invoice 8260 from [PERSON_NAME] Trucking Inc." at bounding box center [784, 277] width 281 height 40
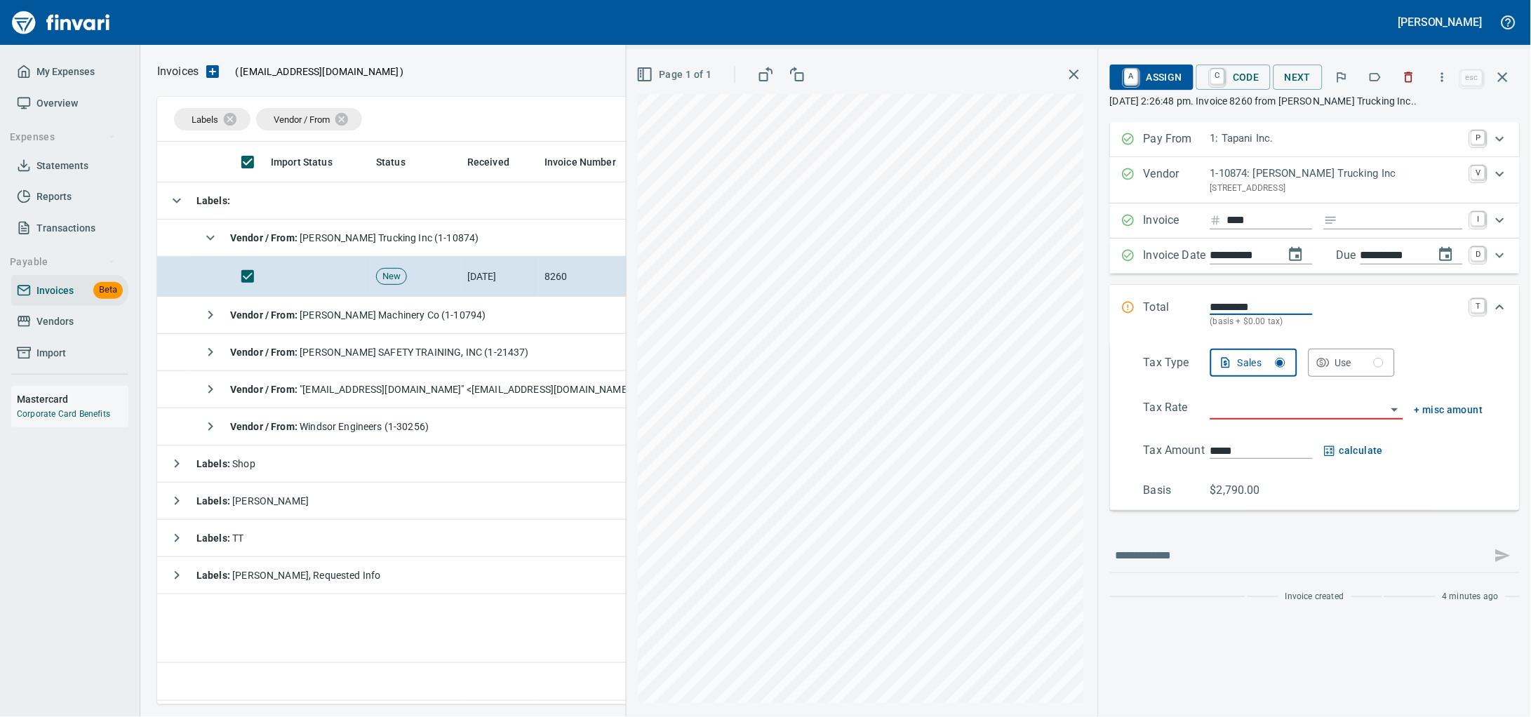
click at [1402, 79] on icon "button" at bounding box center [1409, 77] width 14 height 14
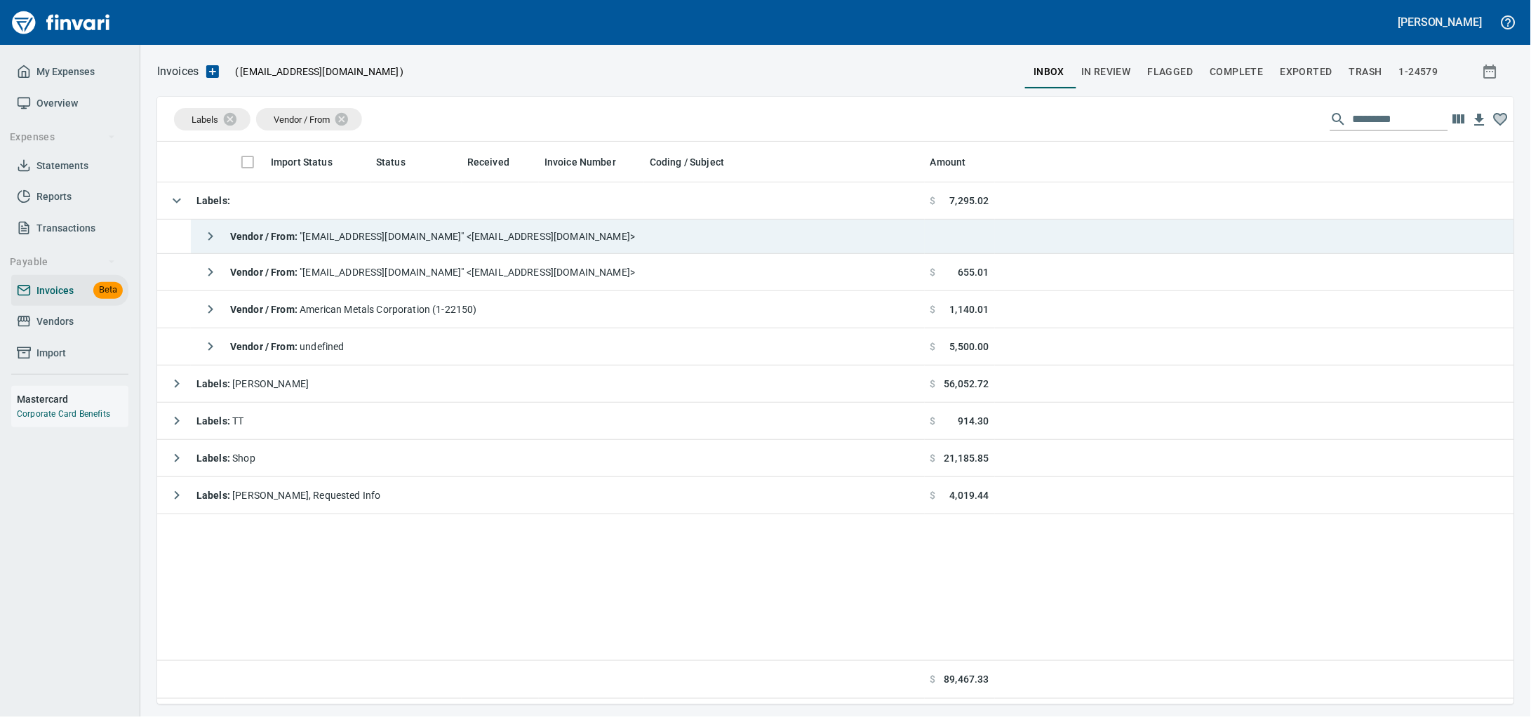
scroll to position [550, 1330]
